Goal: Task Accomplishment & Management: Complete application form

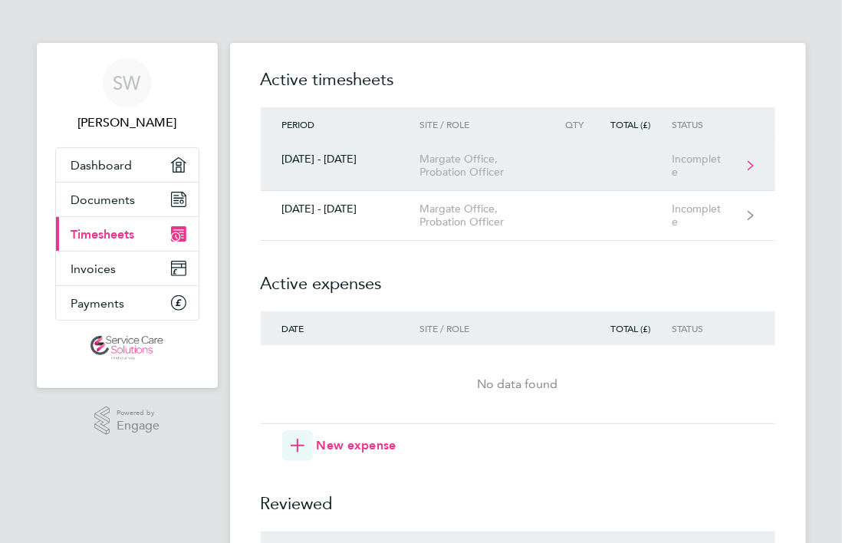
click at [481, 169] on div "Margate Office, Probation Officer" at bounding box center [486, 166] width 133 height 26
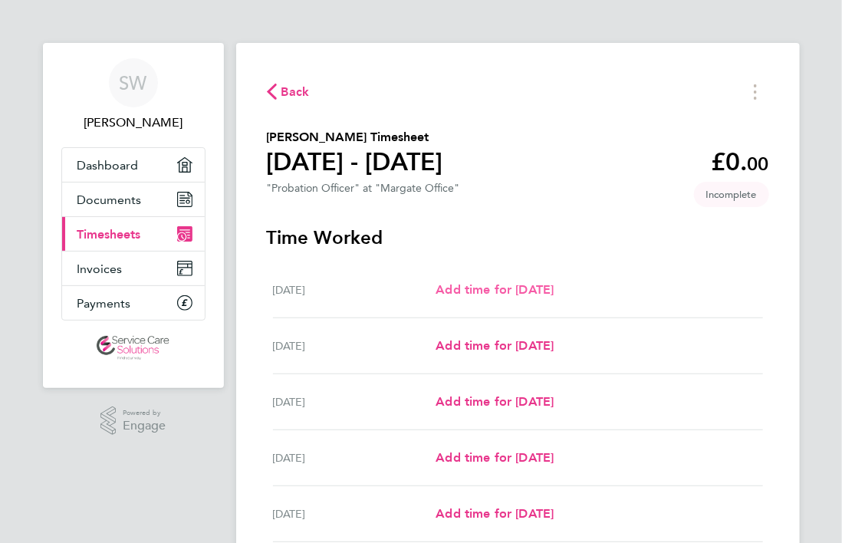
click at [508, 297] on span "Add time for [DATE]" at bounding box center [494, 289] width 118 height 15
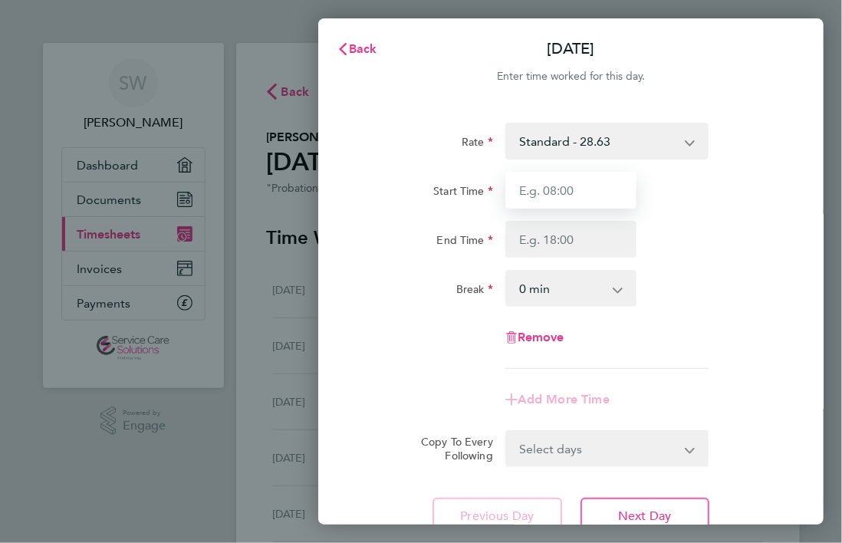
click at [556, 189] on input "Start Time" at bounding box center [571, 190] width 132 height 37
click at [592, 193] on input "Start Time" at bounding box center [571, 190] width 132 height 37
type input "09:00"
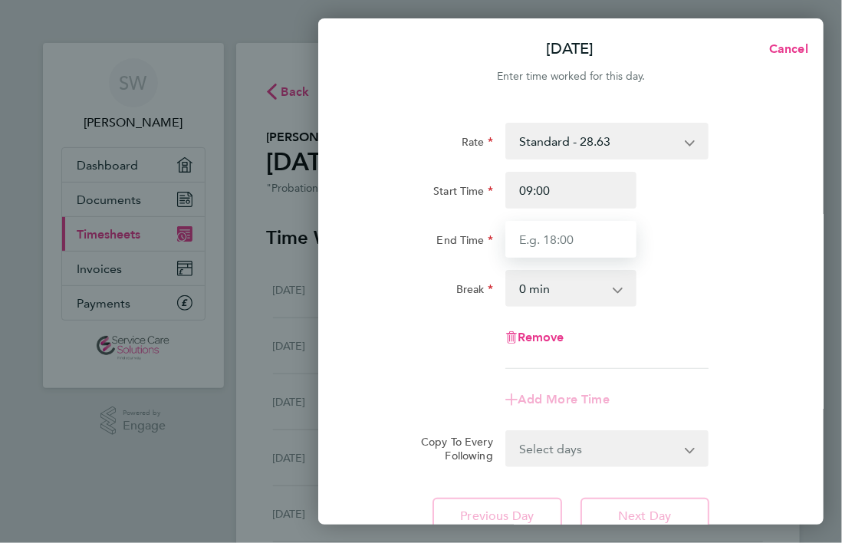
click at [553, 233] on input "End Time" at bounding box center [571, 239] width 132 height 37
type input "17:00"
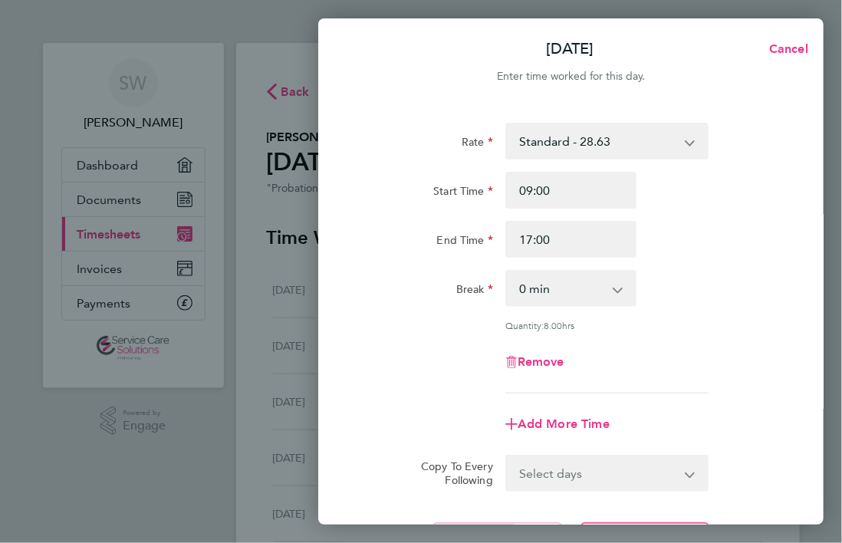
click at [562, 287] on select "0 min 15 min 30 min 45 min 60 min 75 min 90 min" at bounding box center [562, 288] width 110 height 34
select select "30"
click at [507, 271] on select "0 min 15 min 30 min 45 min 60 min 75 min 90 min" at bounding box center [562, 288] width 110 height 34
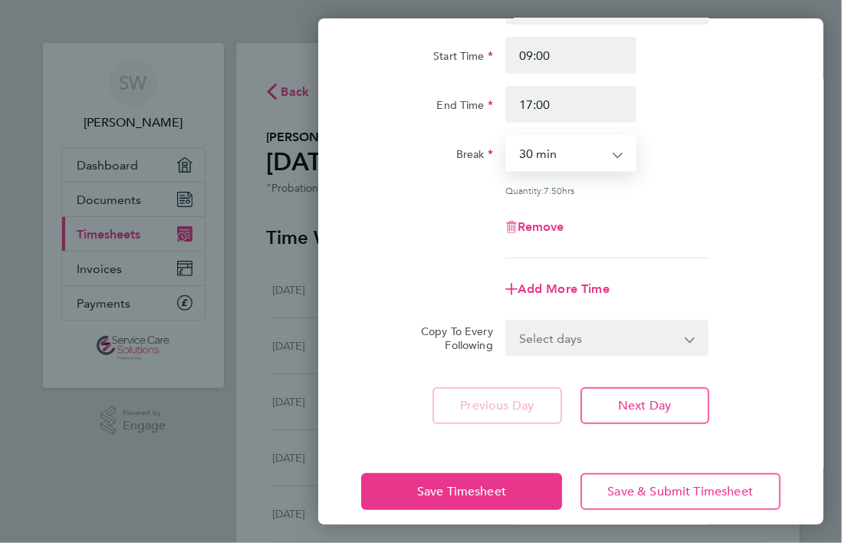
scroll to position [149, 0]
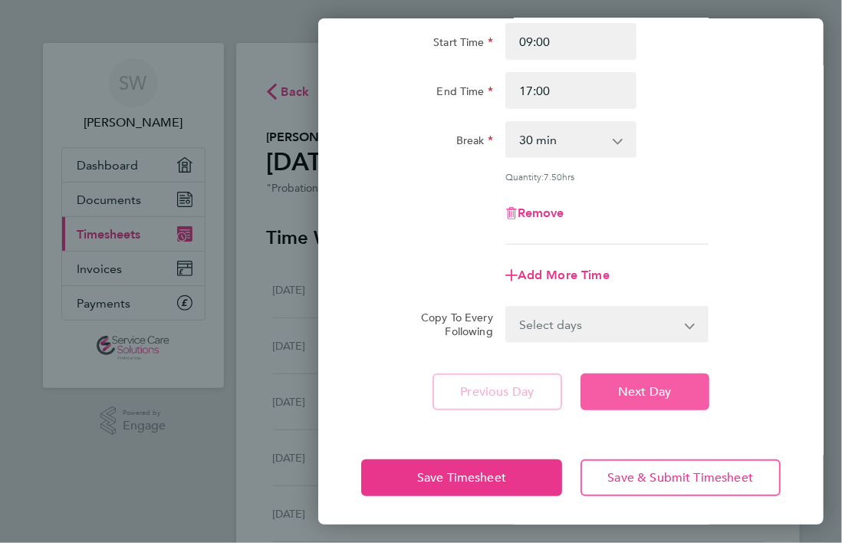
click at [678, 392] on button "Next Day" at bounding box center [644, 391] width 129 height 37
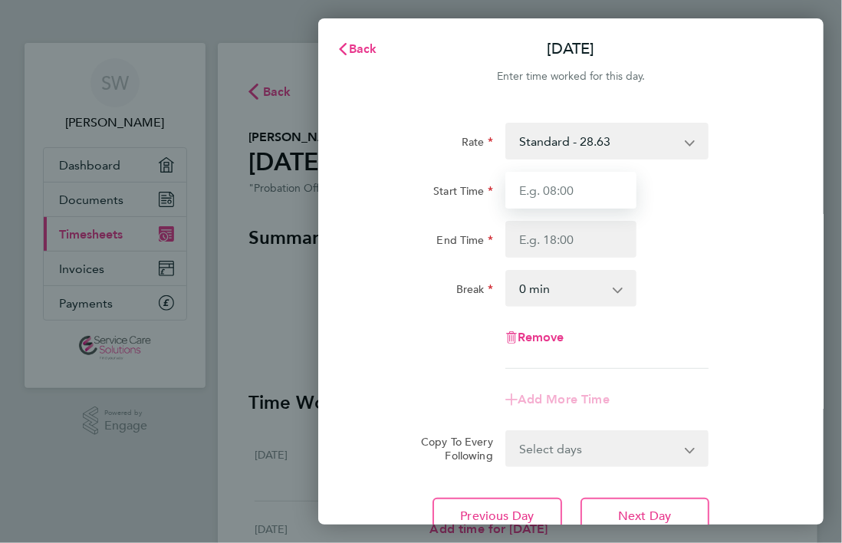
click at [568, 185] on input "Start Time" at bounding box center [571, 190] width 132 height 37
click at [565, 196] on input "Start Time" at bounding box center [571, 190] width 132 height 37
type input "09:00"
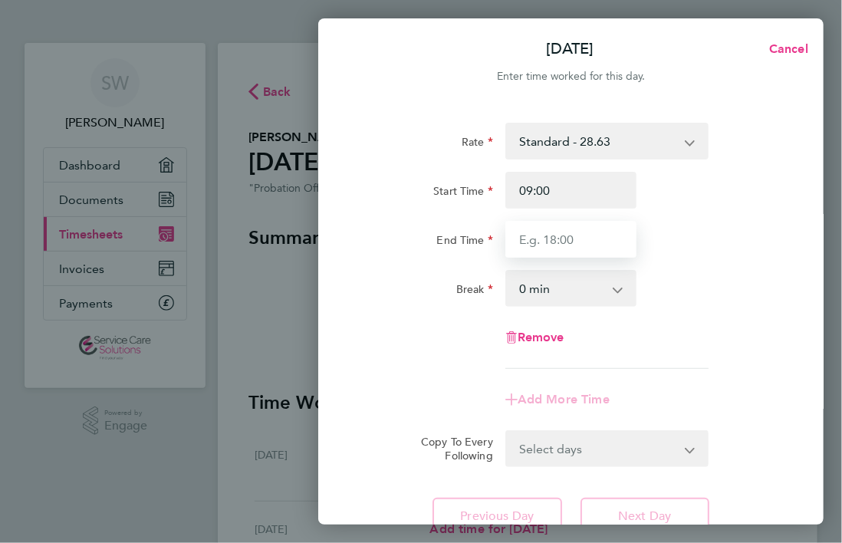
click at [527, 232] on input "End Time" at bounding box center [571, 239] width 132 height 37
type input "17:30"
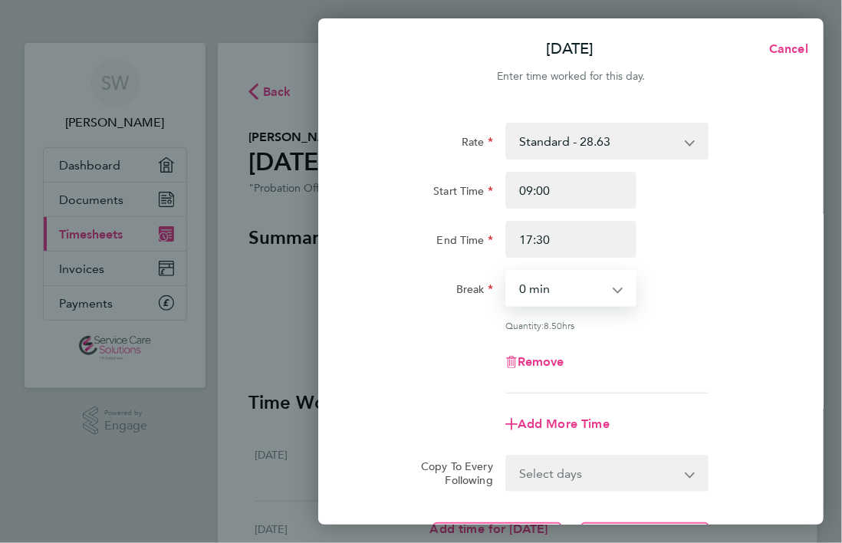
click at [594, 300] on select "0 min 15 min 30 min 45 min 60 min 75 min 90 min" at bounding box center [562, 288] width 110 height 34
select select "30"
click at [507, 271] on select "0 min 15 min 30 min 45 min 60 min 75 min 90 min" at bounding box center [562, 288] width 110 height 34
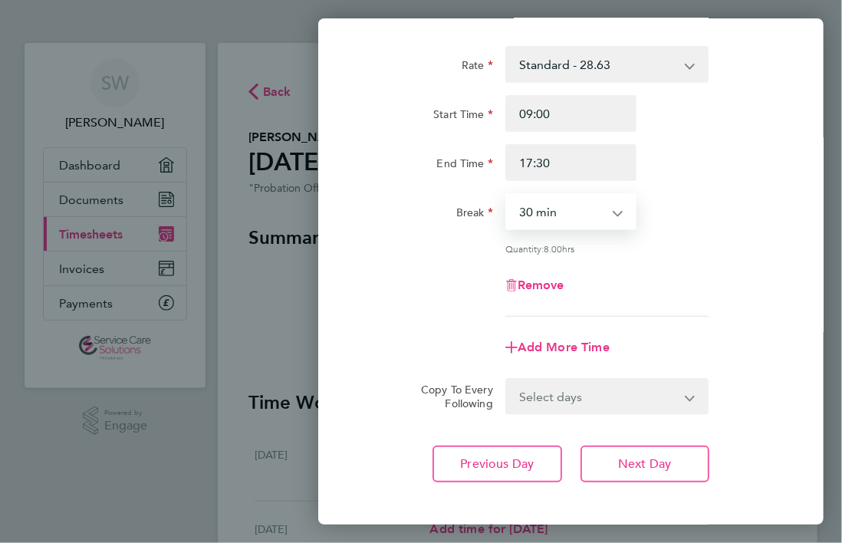
scroll to position [149, 0]
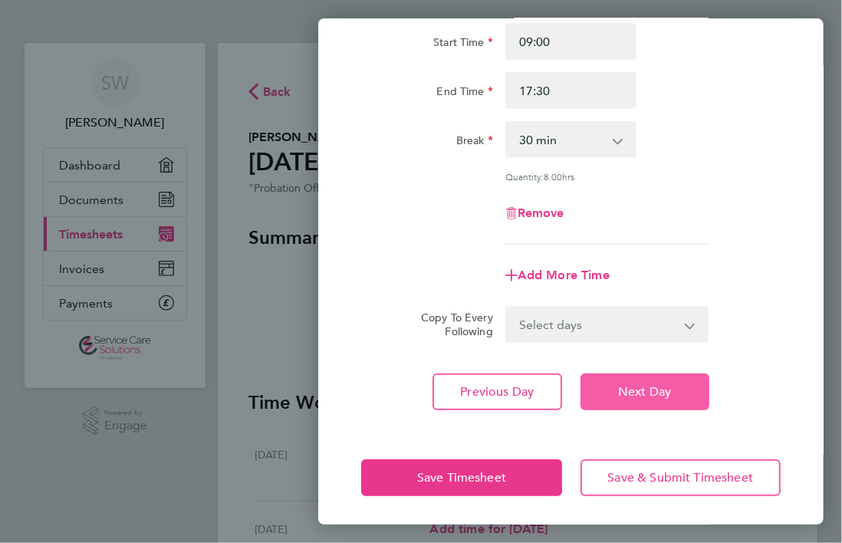
click at [645, 394] on span "Next Day" at bounding box center [644, 391] width 53 height 15
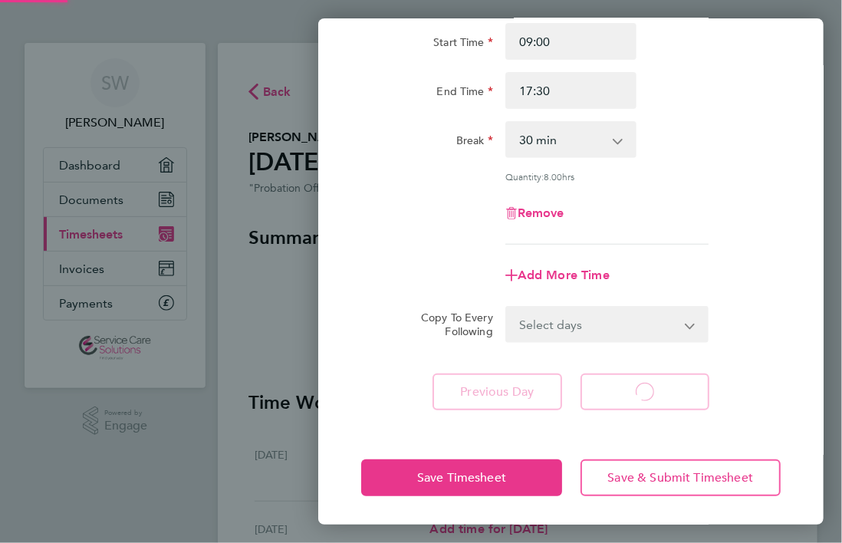
scroll to position [126, 0]
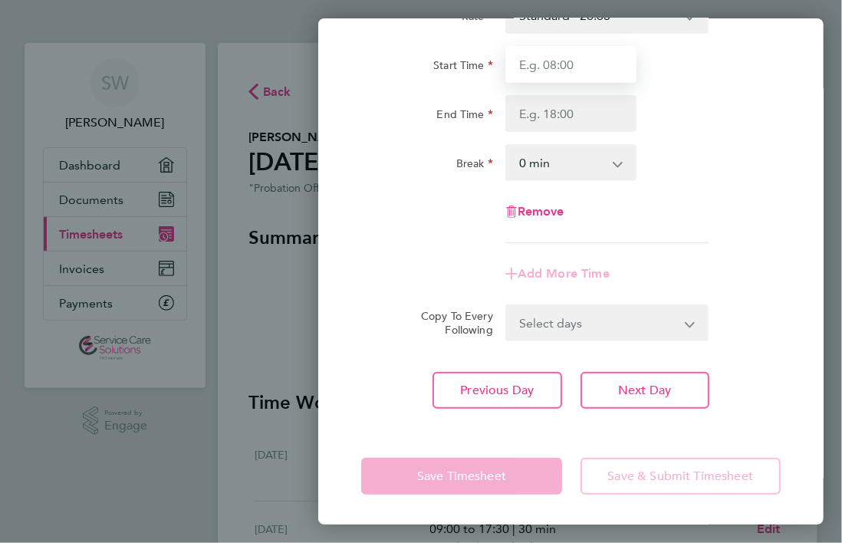
click at [566, 67] on input "Start Time" at bounding box center [571, 64] width 132 height 37
type input "09:00"
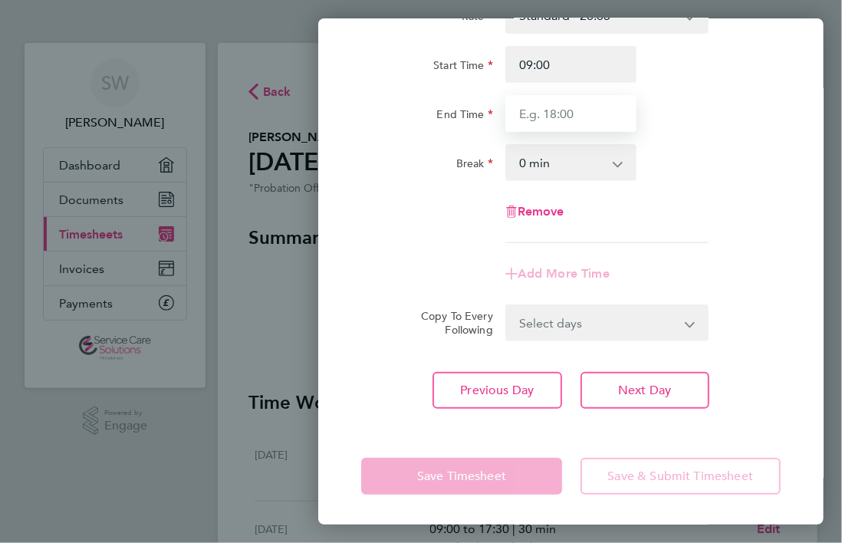
click at [560, 120] on input "End Time" at bounding box center [571, 113] width 132 height 37
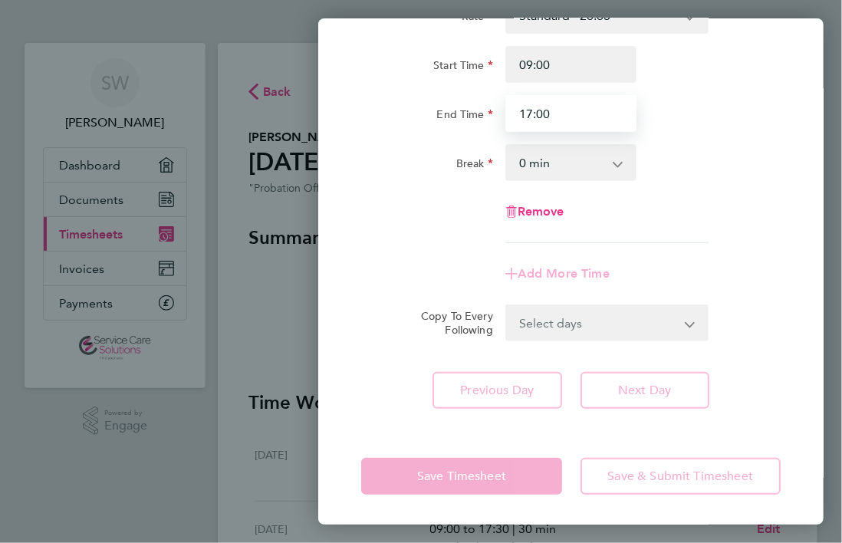
type input "17:00"
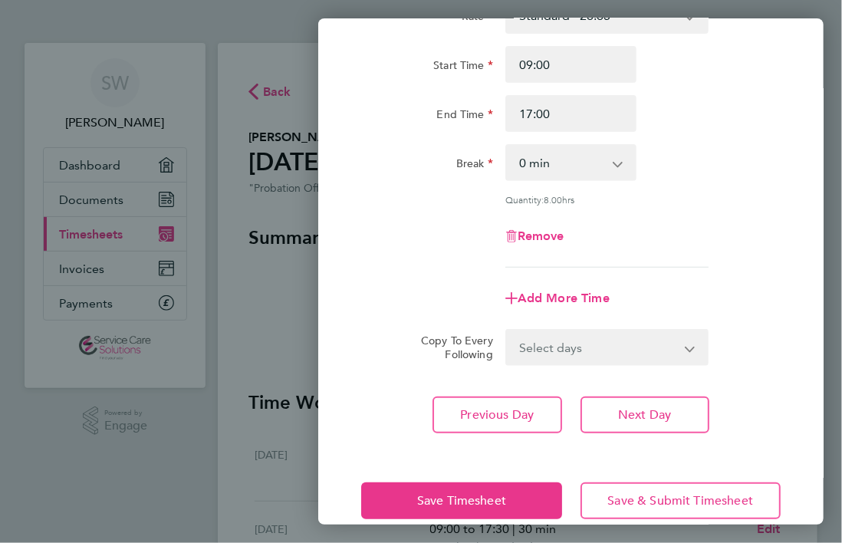
click at [752, 269] on app-timesheet-line-form-group "Rate Standard - 28.63 Start Time 09:00 End Time 17:00 Break 0 min 15 min 30 min…" at bounding box center [570, 157] width 419 height 320
click at [563, 165] on select "0 min 15 min 30 min 45 min 60 min 75 min 90 min" at bounding box center [562, 163] width 110 height 34
select select "30"
click at [507, 146] on select "0 min 15 min 30 min 45 min 60 min 75 min 90 min" at bounding box center [562, 163] width 110 height 34
drag, startPoint x: 650, startPoint y: 419, endPoint x: 675, endPoint y: 340, distance: 81.9
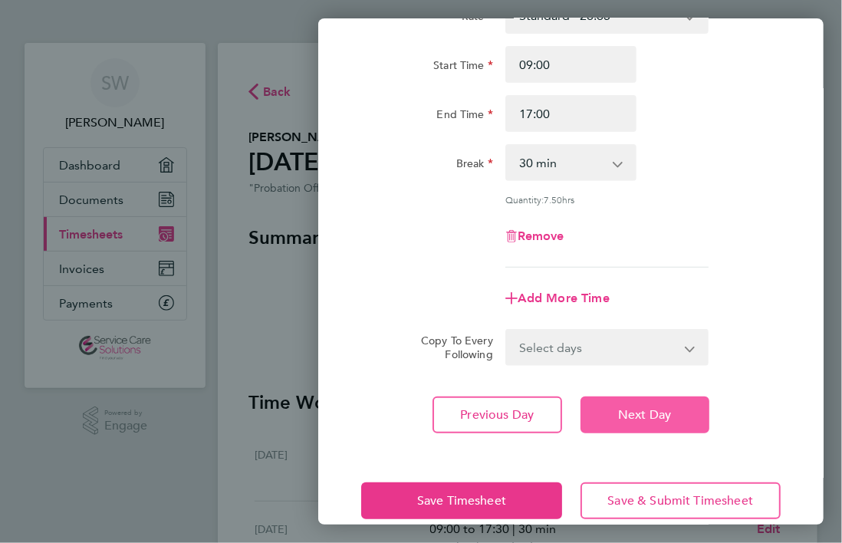
click at [649, 419] on span "Next Day" at bounding box center [644, 414] width 53 height 15
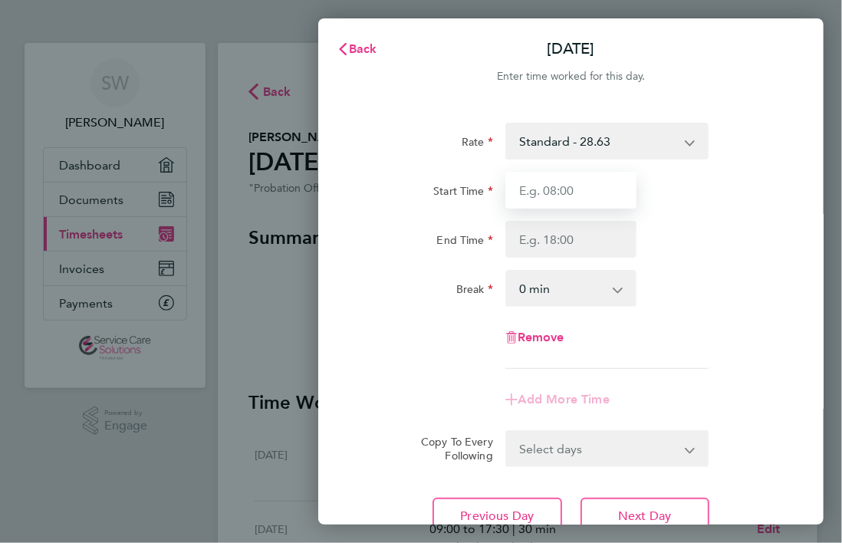
click at [593, 201] on input "Start Time" at bounding box center [571, 190] width 132 height 37
type input "09:00"
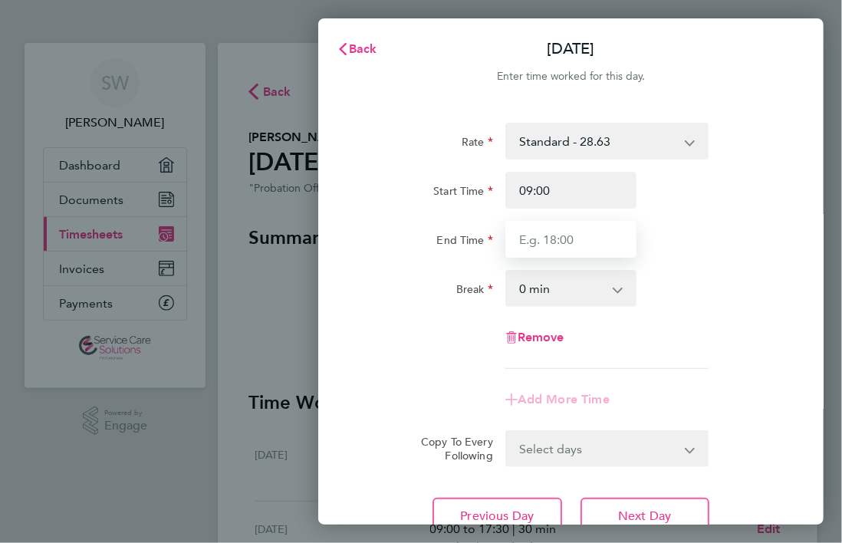
type input "17:00"
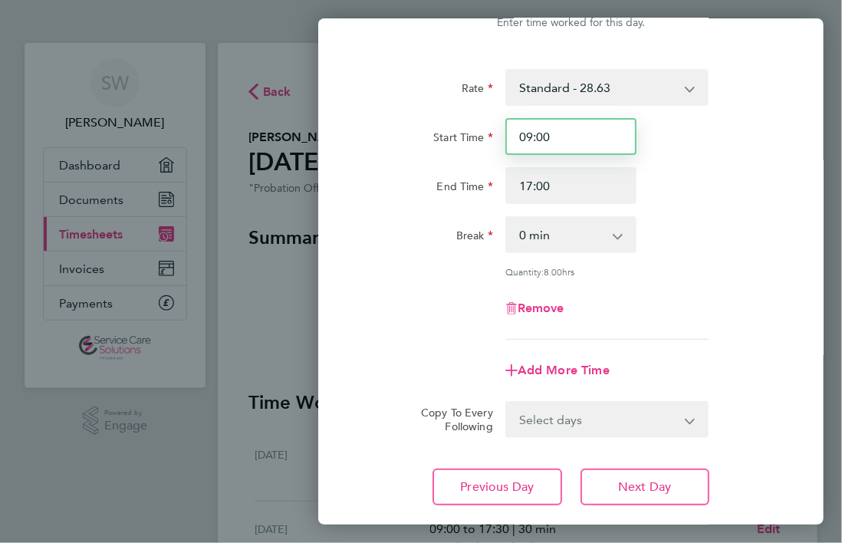
scroll to position [149, 0]
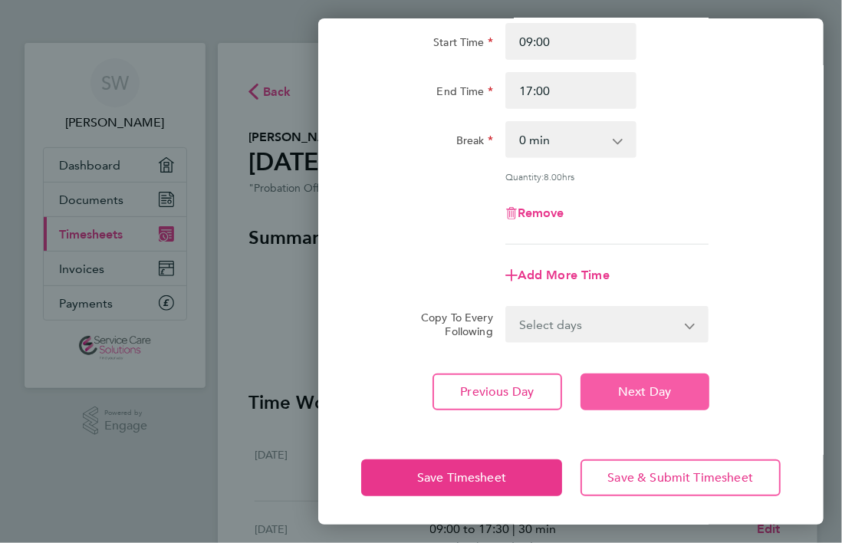
click at [645, 402] on button "Next Day" at bounding box center [644, 391] width 129 height 37
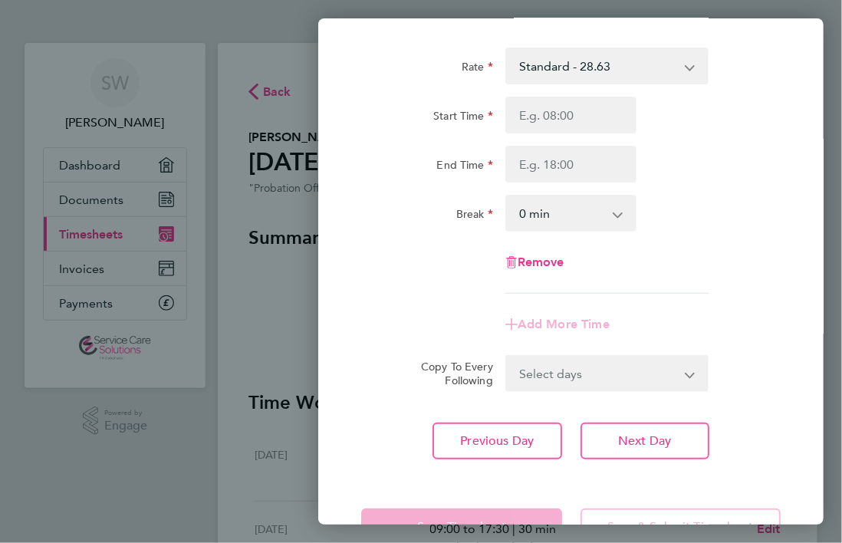
scroll to position [49, 0]
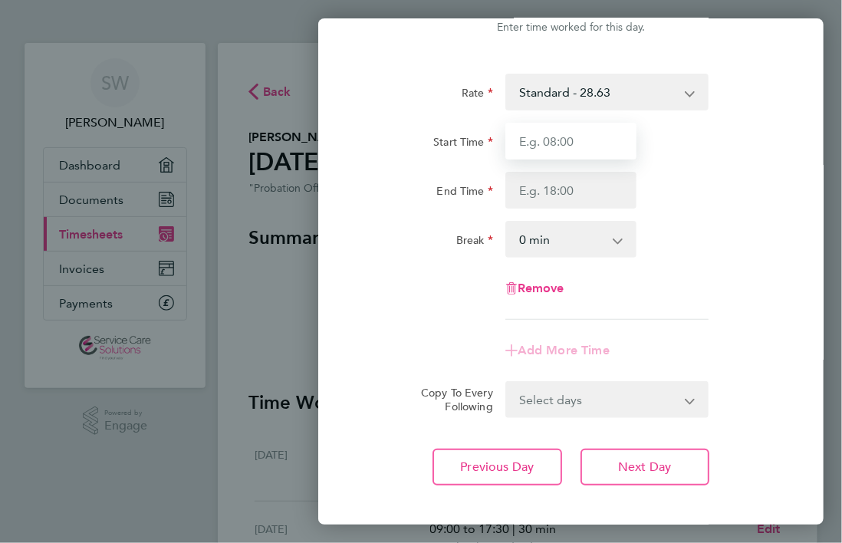
click at [530, 150] on input "Start Time" at bounding box center [571, 141] width 132 height 37
type input "09:00"
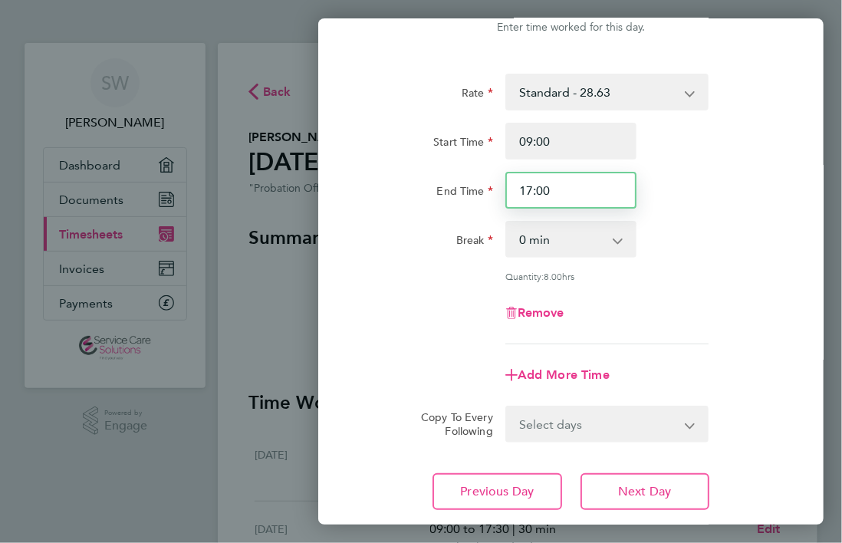
click at [564, 195] on input "17:00" at bounding box center [571, 190] width 132 height 37
type input "17:15"
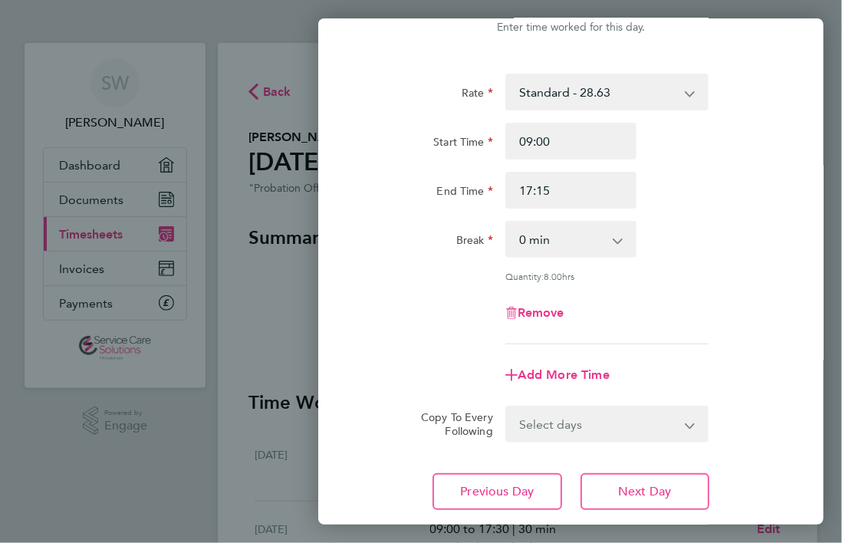
click at [560, 245] on select "0 min 15 min 30 min 45 min 60 min 75 min 90 min" at bounding box center [562, 239] width 110 height 34
select select "30"
click at [507, 222] on select "0 min 15 min 30 min 45 min 60 min 75 min 90 min" at bounding box center [562, 239] width 110 height 34
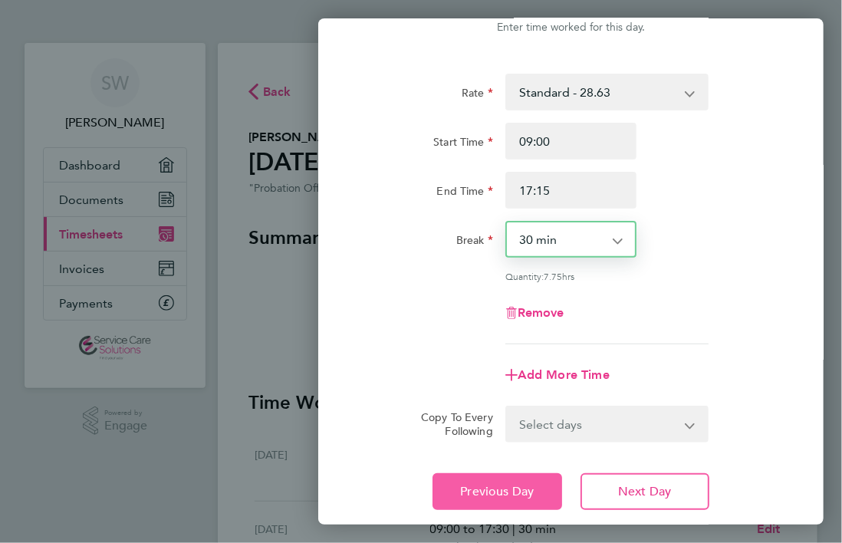
scroll to position [149, 0]
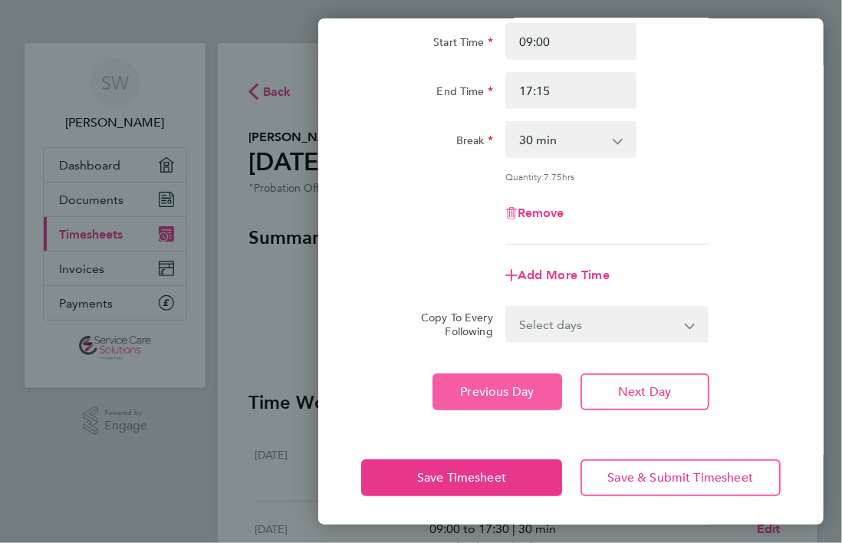
click at [520, 387] on span "Previous Day" at bounding box center [497, 391] width 74 height 15
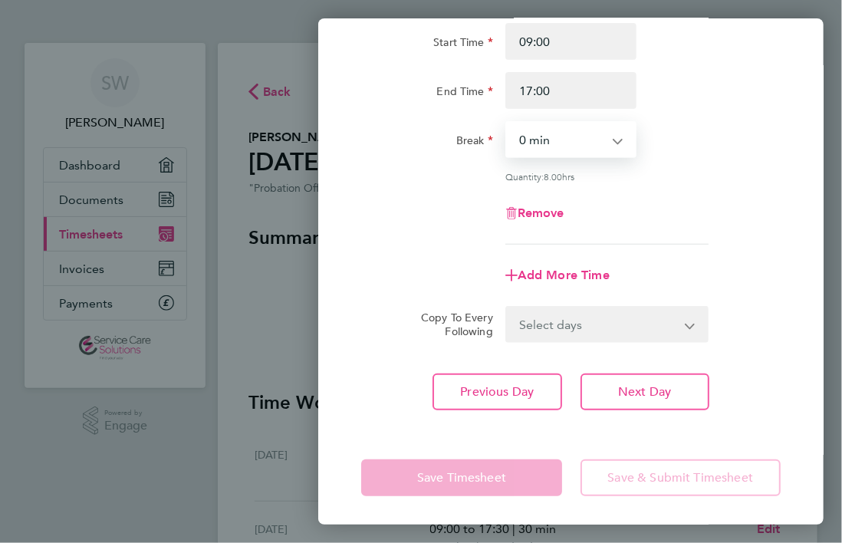
drag, startPoint x: 576, startPoint y: 146, endPoint x: 589, endPoint y: 156, distance: 15.3
click at [576, 146] on select "0 min 15 min 30 min 45 min 60 min 75 min 90 min" at bounding box center [562, 140] width 110 height 34
select select "30"
click at [507, 123] on select "0 min 15 min 30 min 45 min 60 min 75 min 90 min" at bounding box center [562, 140] width 110 height 34
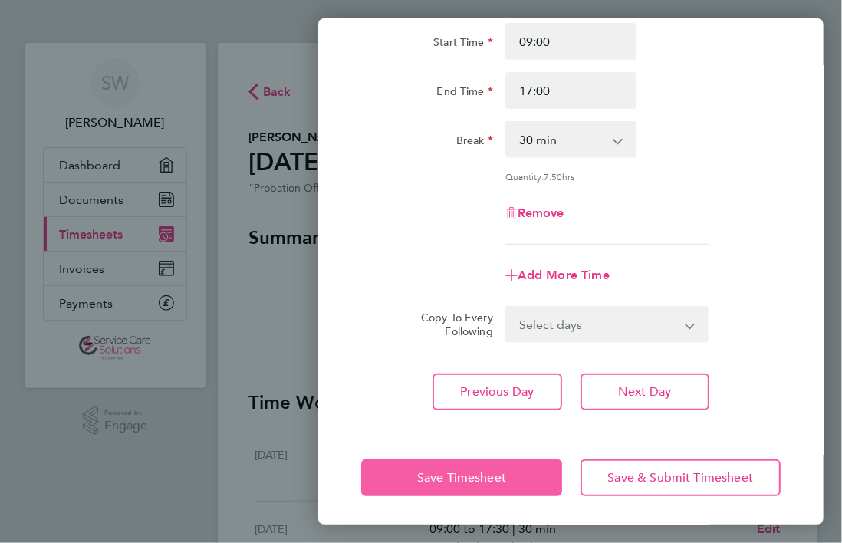
click at [494, 475] on span "Save Timesheet" at bounding box center [461, 477] width 89 height 15
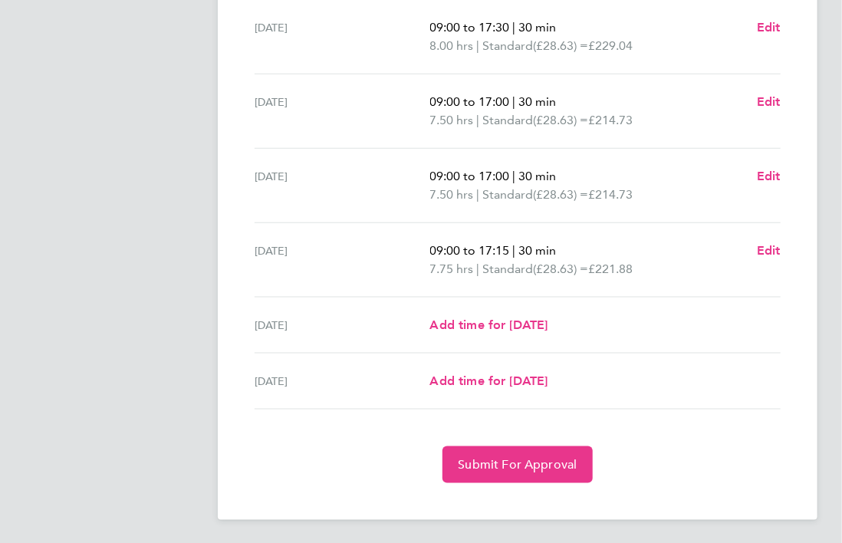
scroll to position [502, 0]
click at [504, 460] on span "Submit For Approval" at bounding box center [517, 463] width 119 height 15
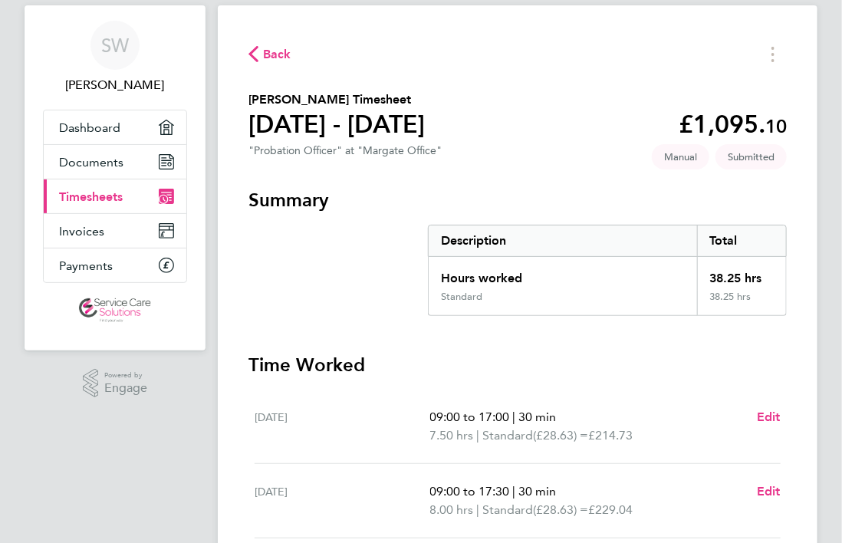
scroll to position [0, 0]
